Goal: Task Accomplishment & Management: Manage account settings

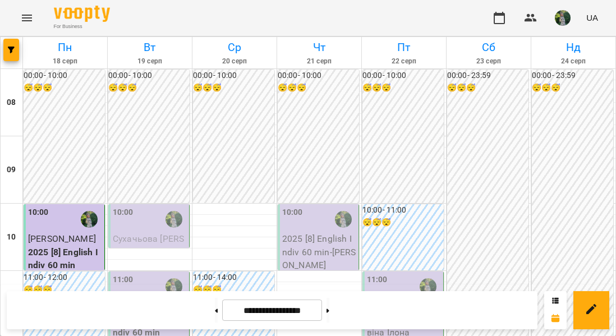
scroll to position [129, 0]
click at [152, 206] on div "10:00" at bounding box center [150, 219] width 74 height 26
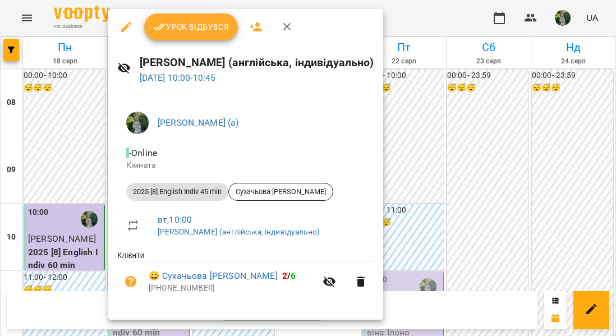
click at [177, 25] on span "Урок відбувся" at bounding box center [191, 26] width 76 height 13
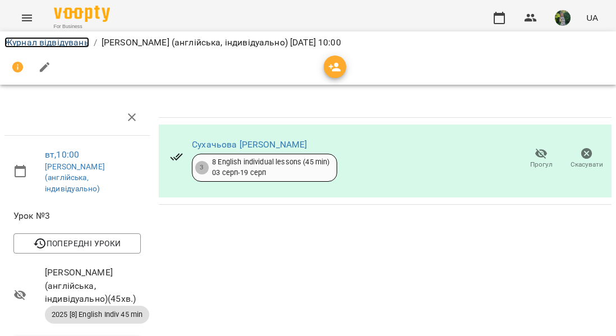
click at [52, 43] on link "Журнал відвідувань" at bounding box center [46, 42] width 85 height 11
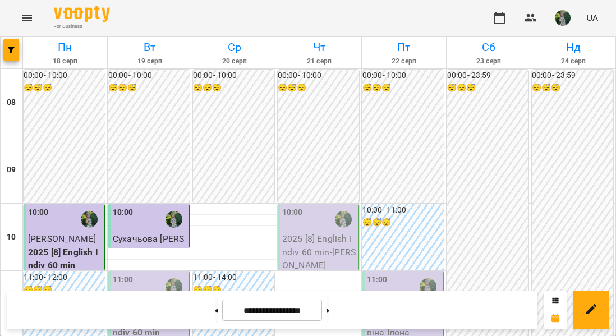
scroll to position [132, 0]
click at [136, 301] on span "[PERSON_NAME]" at bounding box center [147, 306] width 68 height 11
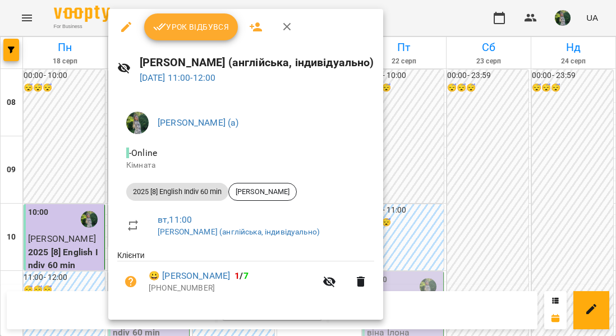
click at [192, 36] on button "Урок відбувся" at bounding box center [191, 26] width 94 height 27
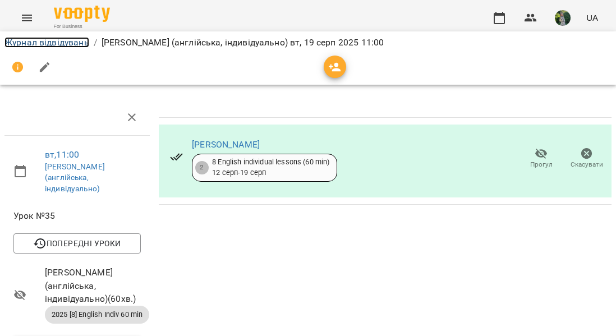
click at [62, 39] on link "Журнал відвідувань" at bounding box center [46, 42] width 85 height 11
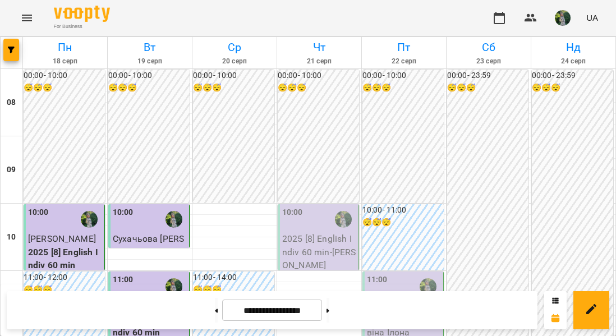
scroll to position [663, 0]
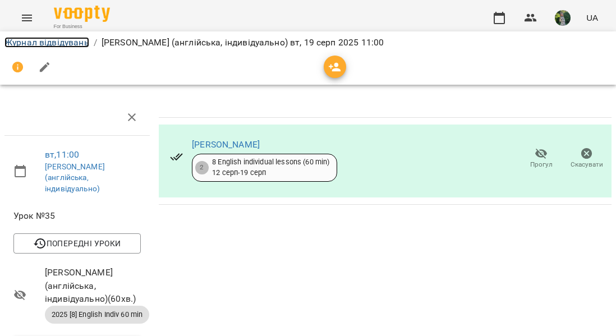
click at [28, 40] on link "Журнал відвідувань" at bounding box center [46, 42] width 85 height 11
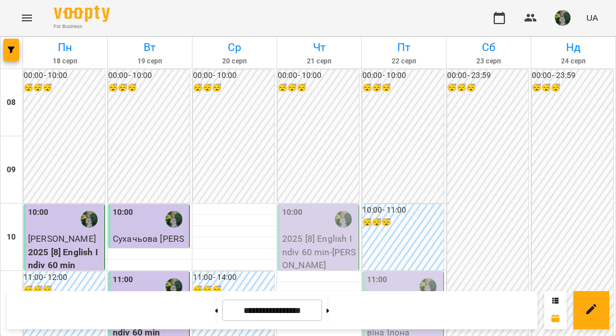
scroll to position [393, 0]
click at [215, 314] on button at bounding box center [216, 310] width 3 height 25
type input "**********"
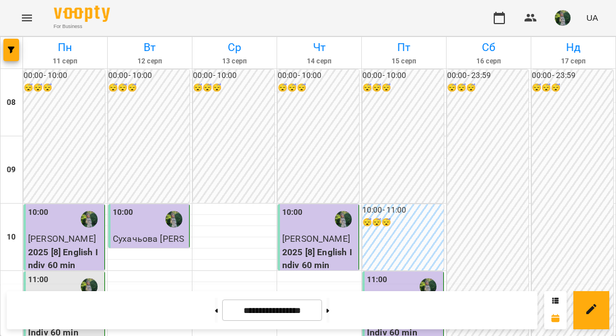
scroll to position [740, 0]
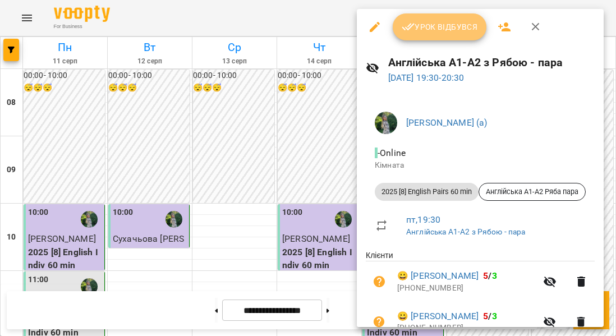
click at [417, 16] on button "Урок відбувся" at bounding box center [440, 26] width 94 height 27
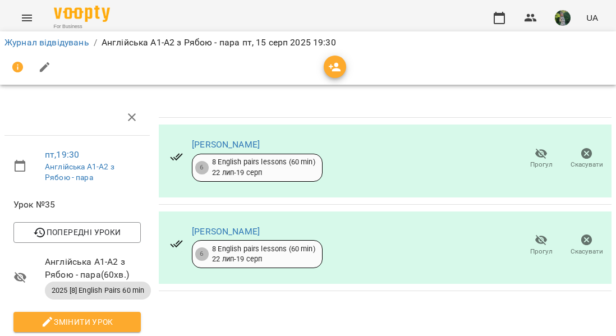
click at [29, 36] on li "Журнал відвідувань" at bounding box center [46, 42] width 85 height 13
click at [30, 44] on link "Журнал відвідувань" at bounding box center [46, 42] width 85 height 11
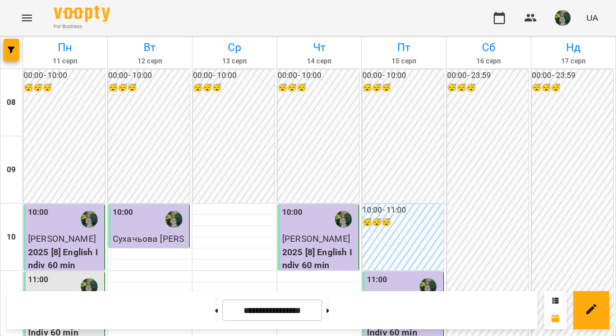
scroll to position [793, 0]
click at [329, 310] on icon at bounding box center [327, 310] width 3 height 4
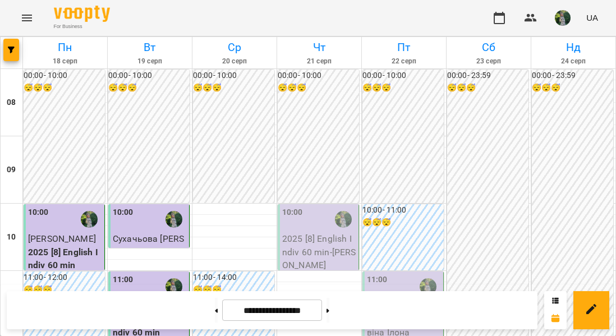
scroll to position [99, 0]
click at [329, 308] on icon at bounding box center [327, 310] width 3 height 4
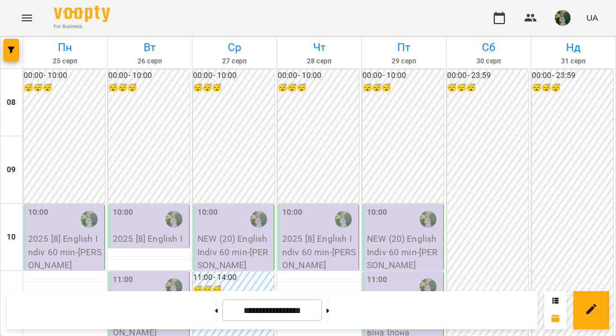
scroll to position [12, 0]
click at [215, 317] on button at bounding box center [216, 310] width 3 height 25
type input "**********"
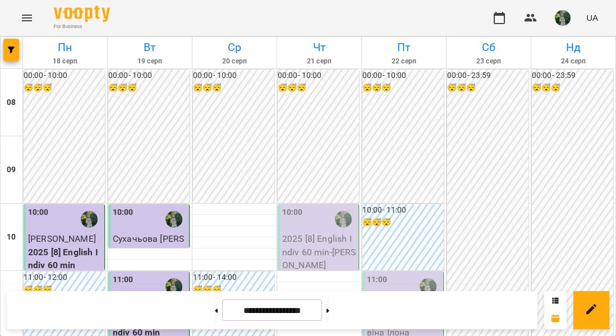
click at [572, 26] on button "button" at bounding box center [562, 17] width 29 height 29
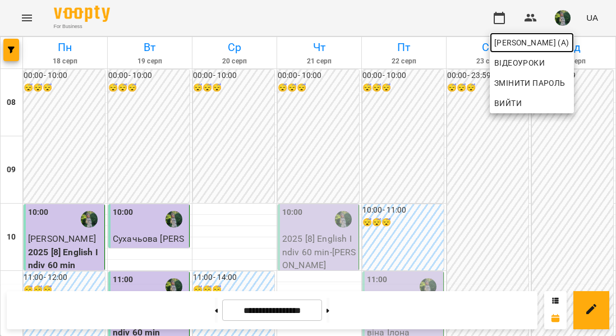
click at [548, 36] on span "[PERSON_NAME] (а)" at bounding box center [531, 42] width 75 height 13
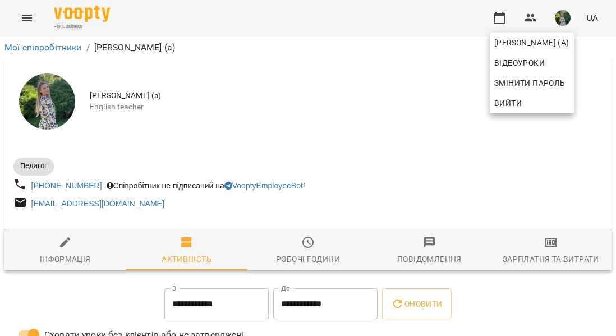
click at [571, 278] on div at bounding box center [308, 168] width 616 height 336
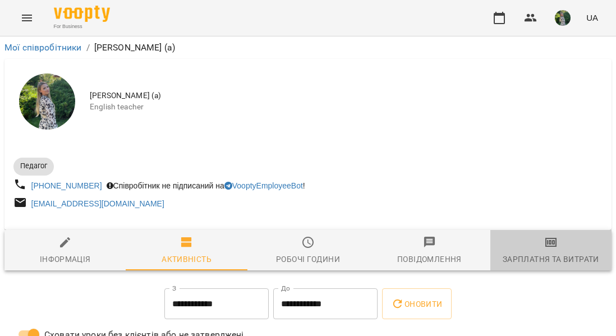
click at [544, 249] on icon "button" at bounding box center [550, 242] width 13 height 13
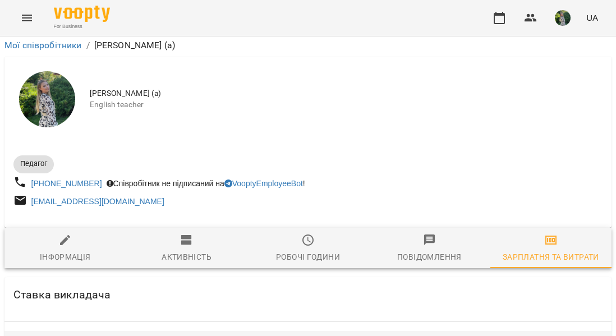
scroll to position [1209, 0]
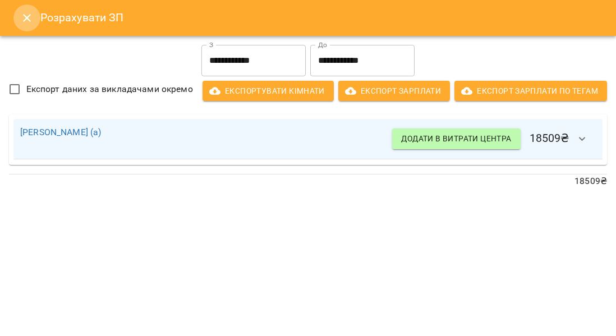
click at [26, 18] on icon "Close" at bounding box center [27, 18] width 8 height 8
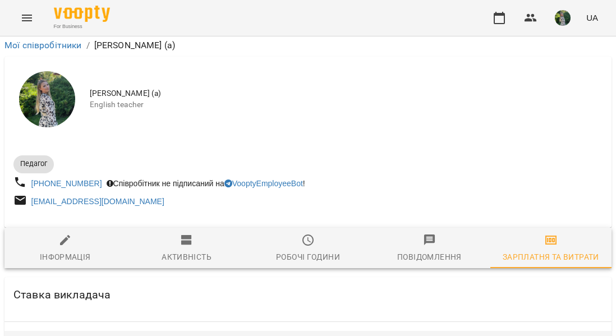
scroll to position [0, 0]
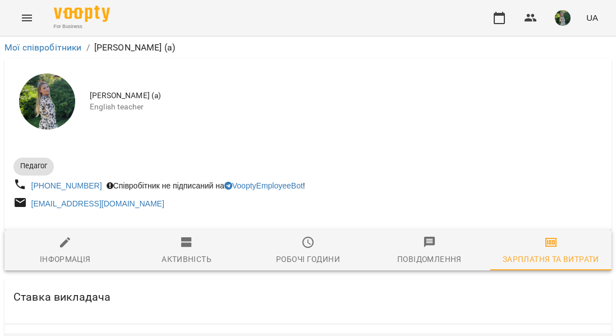
click at [30, 12] on icon "Menu" at bounding box center [26, 17] width 13 height 13
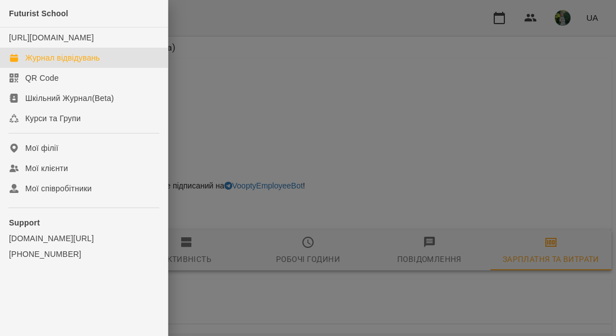
click at [58, 63] on div "Журнал відвідувань" at bounding box center [62, 57] width 75 height 11
